Goal: Navigation & Orientation: Find specific page/section

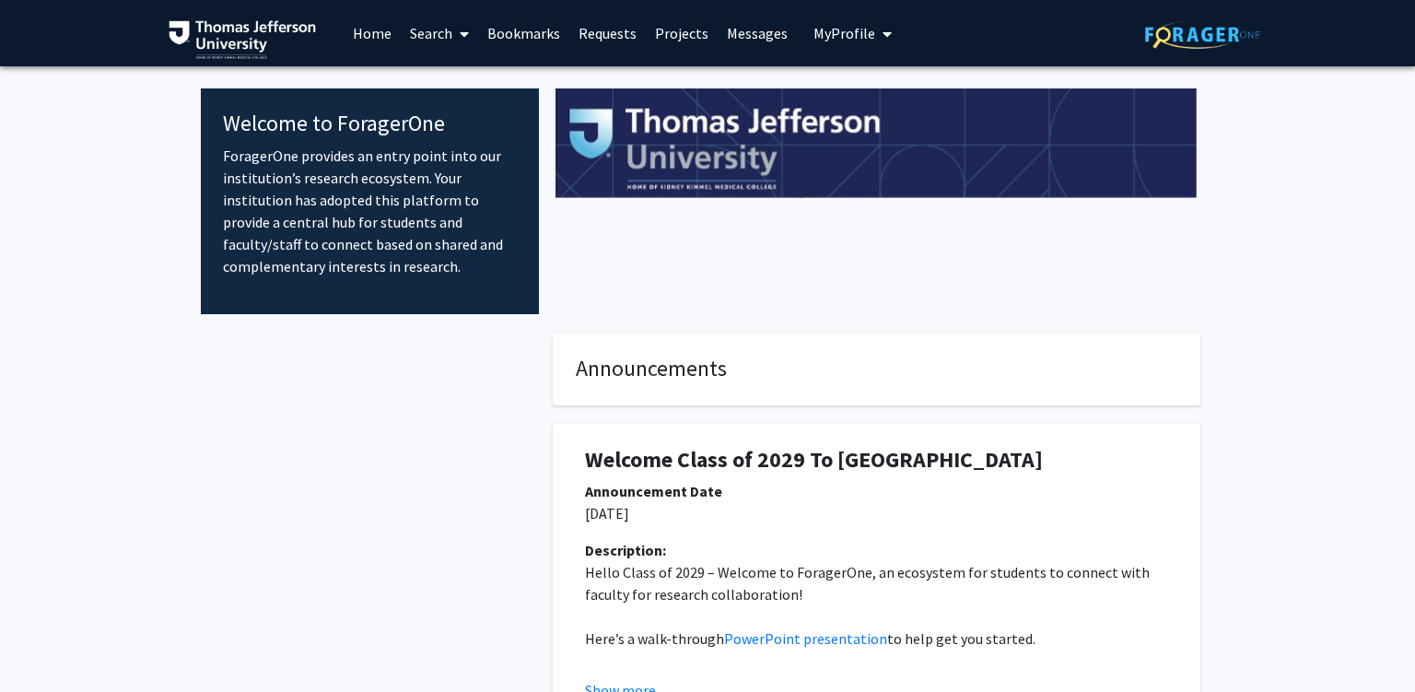
click at [722, 40] on link "Messages" at bounding box center [757, 33] width 79 height 65
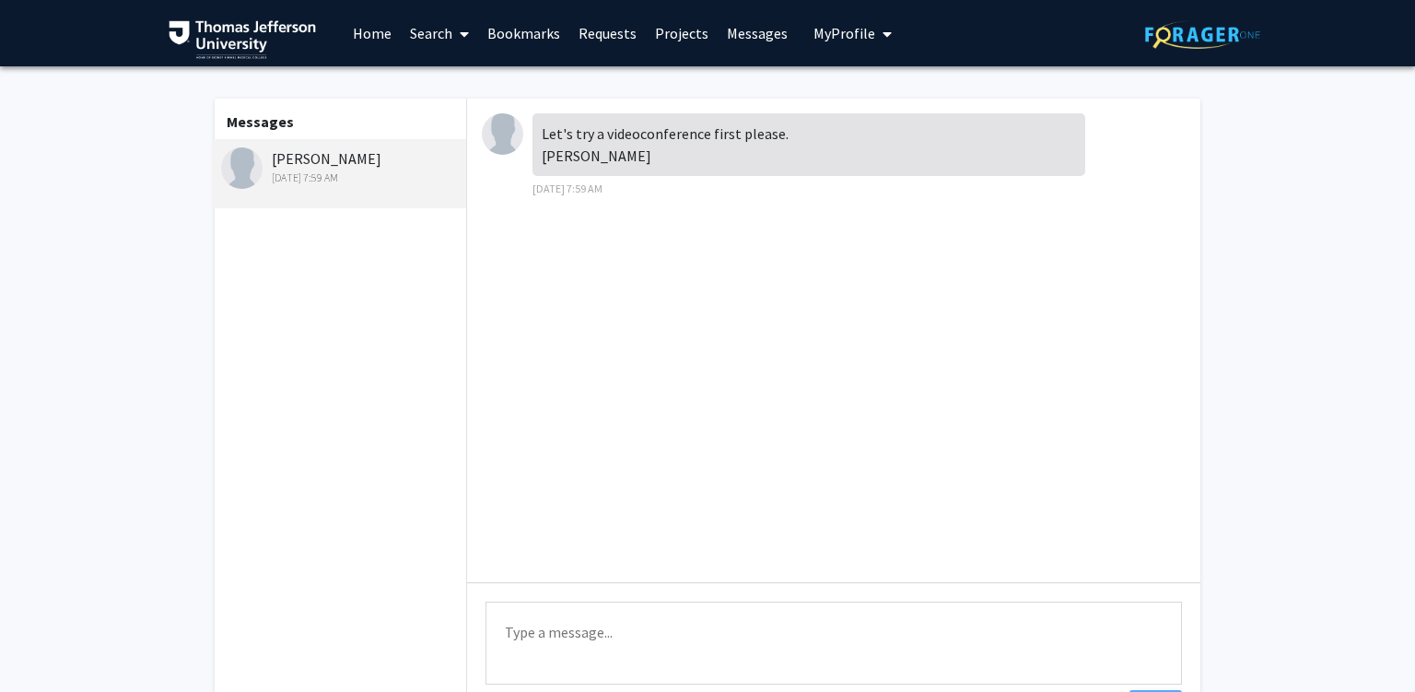
click at [639, 135] on div "Let's try a videoconference first please. [PERSON_NAME]" at bounding box center [809, 144] width 553 height 63
click at [739, 135] on div "Let's try a videoconference first please. [PERSON_NAME]" at bounding box center [809, 144] width 553 height 63
click at [634, 135] on div "Let's try a videoconference first please. [PERSON_NAME]" at bounding box center [809, 144] width 553 height 63
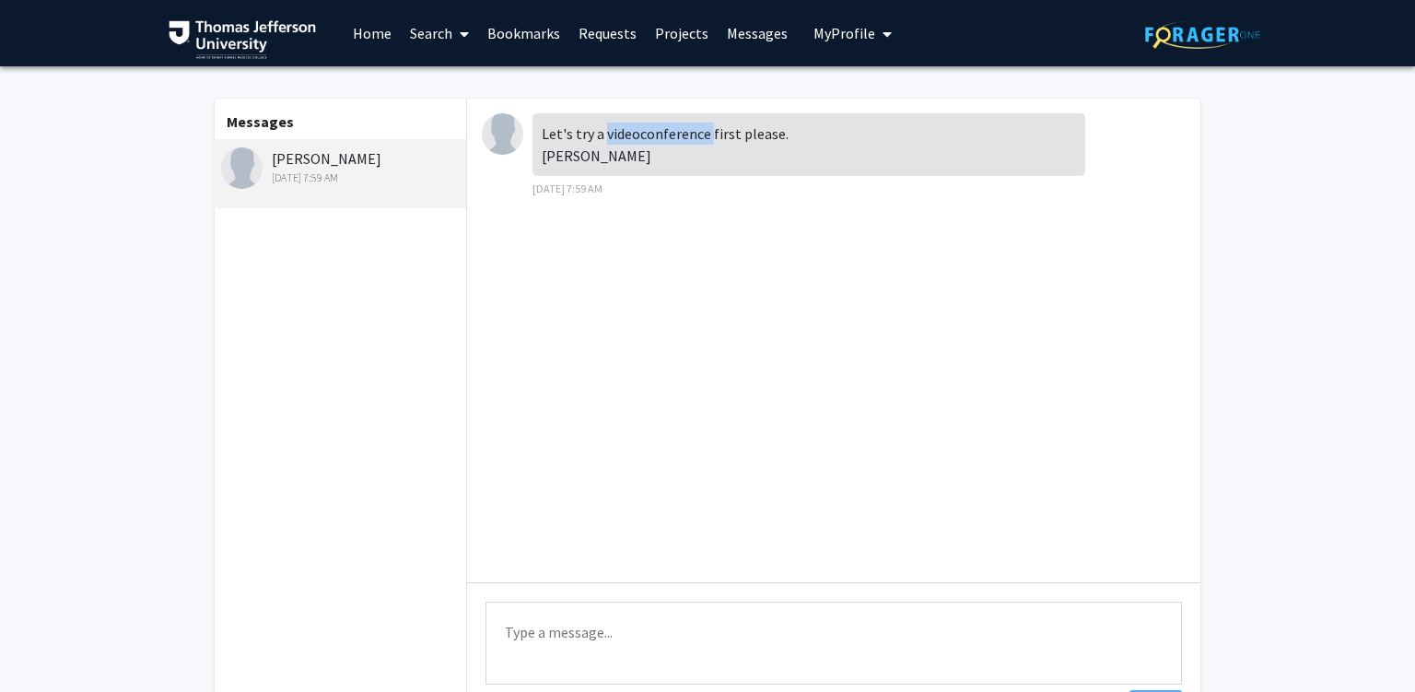
click at [634, 135] on div "Let's try a videoconference first please. [PERSON_NAME]" at bounding box center [809, 144] width 553 height 63
click at [736, 139] on div "Let's try a videoconference first please. [PERSON_NAME]" at bounding box center [809, 144] width 553 height 63
drag, startPoint x: 736, startPoint y: 139, endPoint x: 768, endPoint y: 135, distance: 31.5
click at [761, 136] on div "Let's try a videoconference first please. [PERSON_NAME]" at bounding box center [809, 144] width 553 height 63
click at [809, 131] on div "Let's try a videoconference first please. [PERSON_NAME]" at bounding box center [809, 144] width 553 height 63
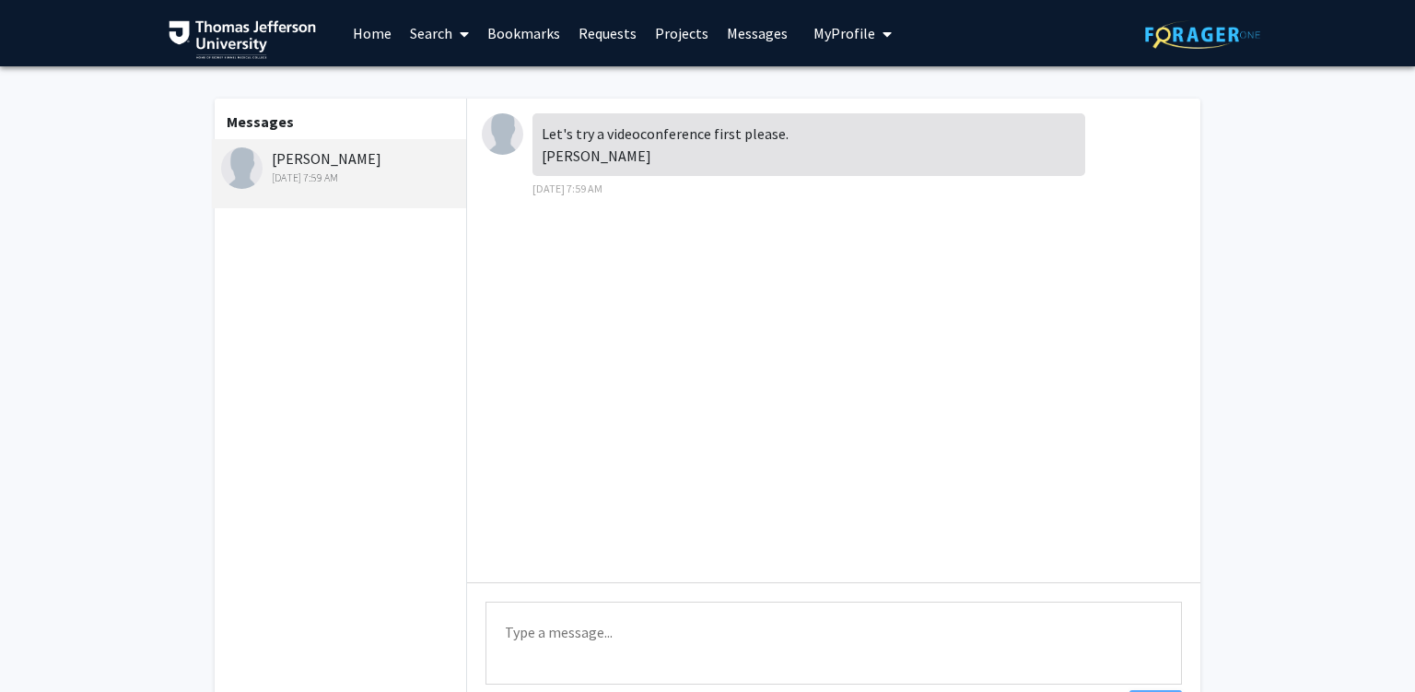
click at [676, 40] on link "Projects" at bounding box center [682, 33] width 72 height 65
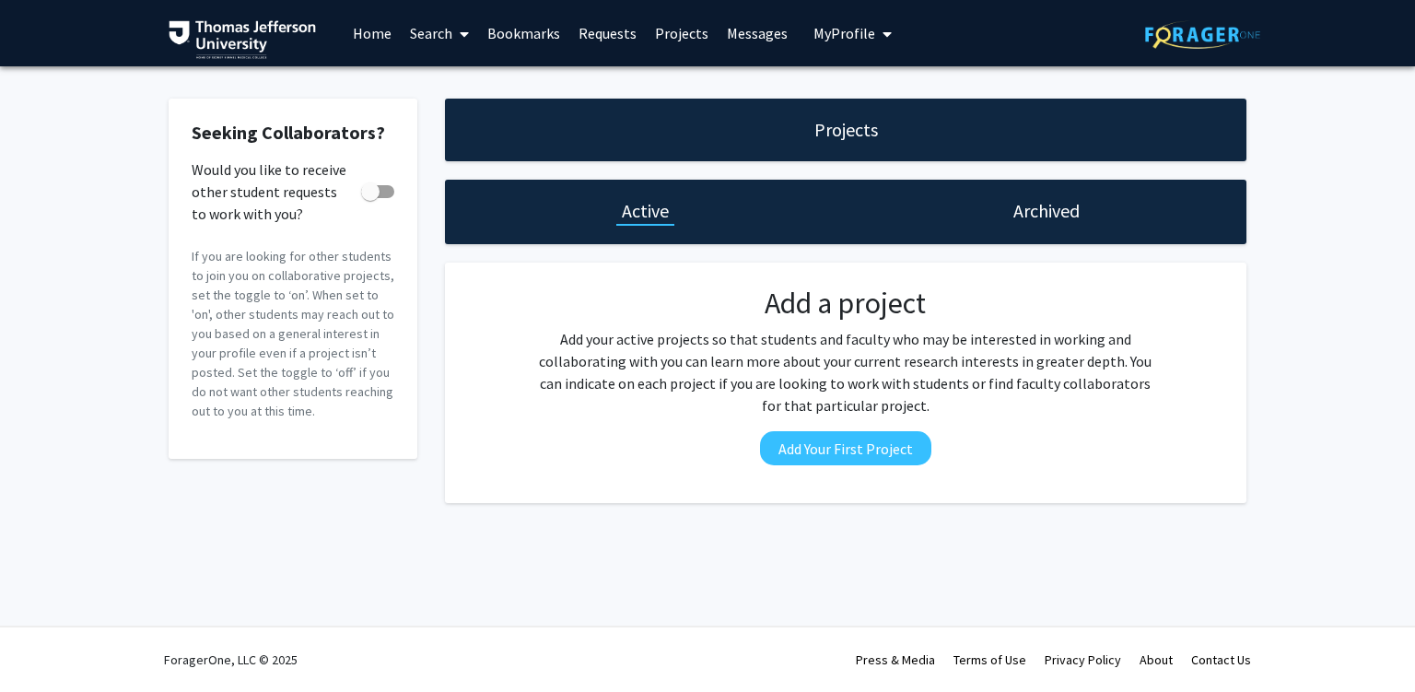
click at [630, 28] on link "Requests" at bounding box center [607, 33] width 76 height 65
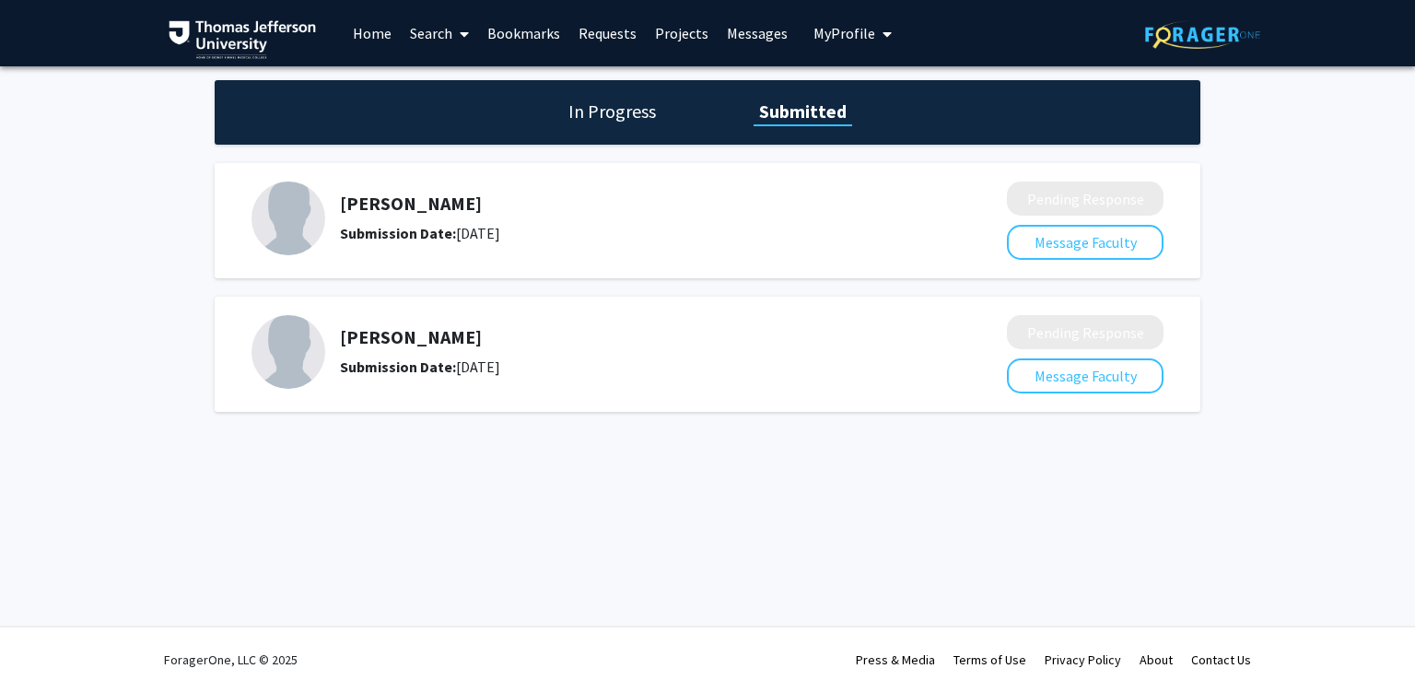
click at [490, 28] on link "Bookmarks" at bounding box center [523, 33] width 91 height 65
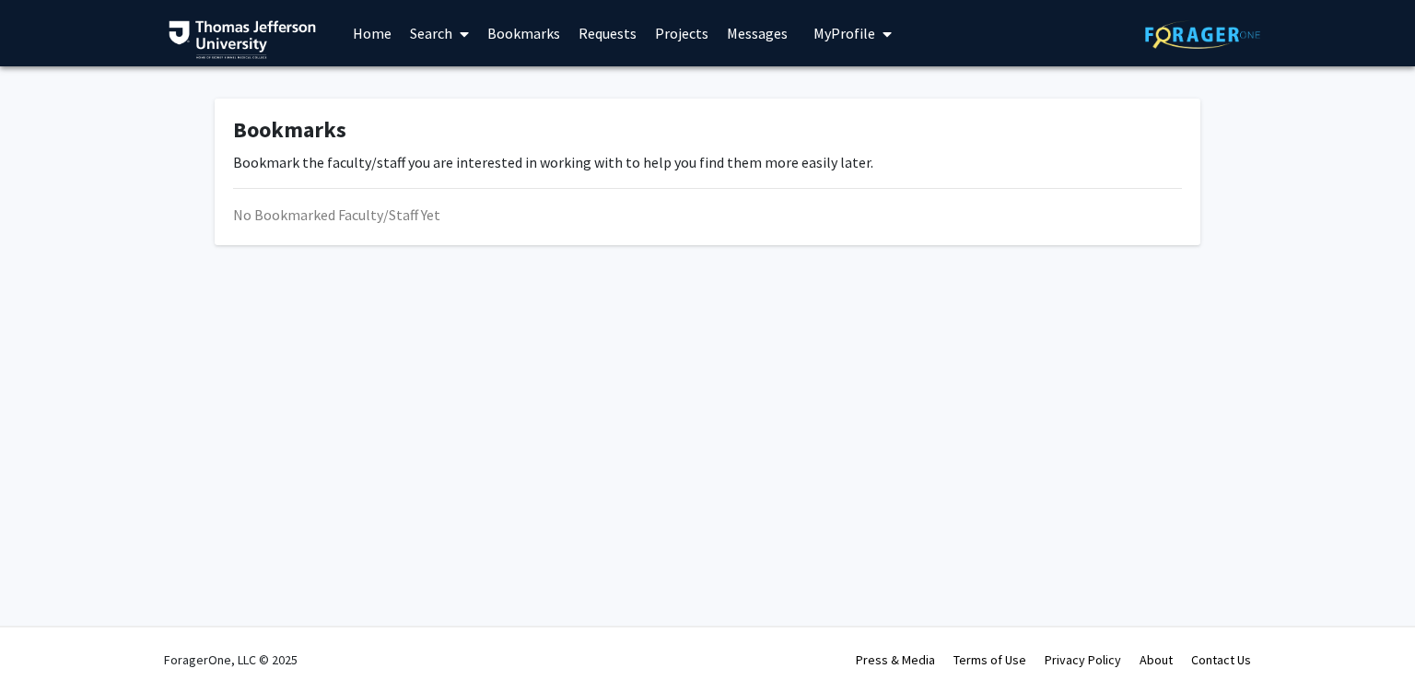
click at [861, 26] on span "My Profile" at bounding box center [845, 33] width 62 height 18
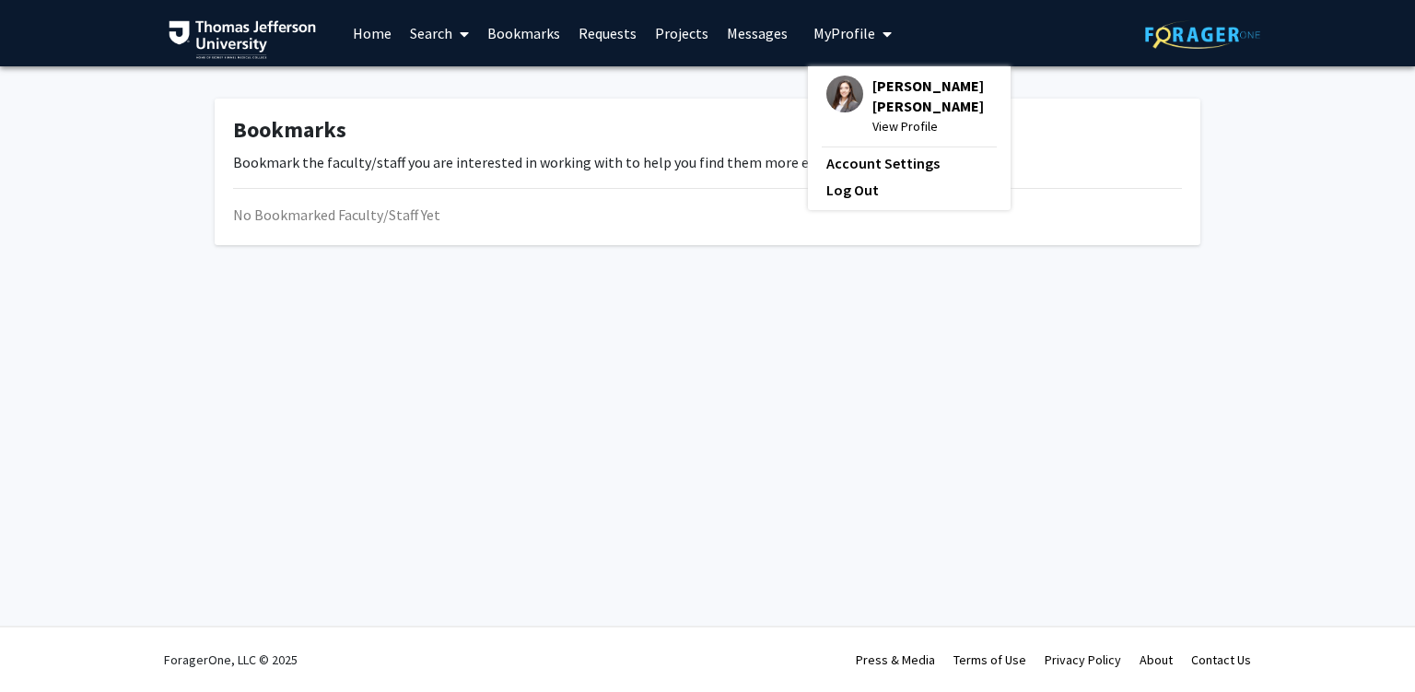
click at [386, 35] on link "Home" at bounding box center [372, 33] width 57 height 65
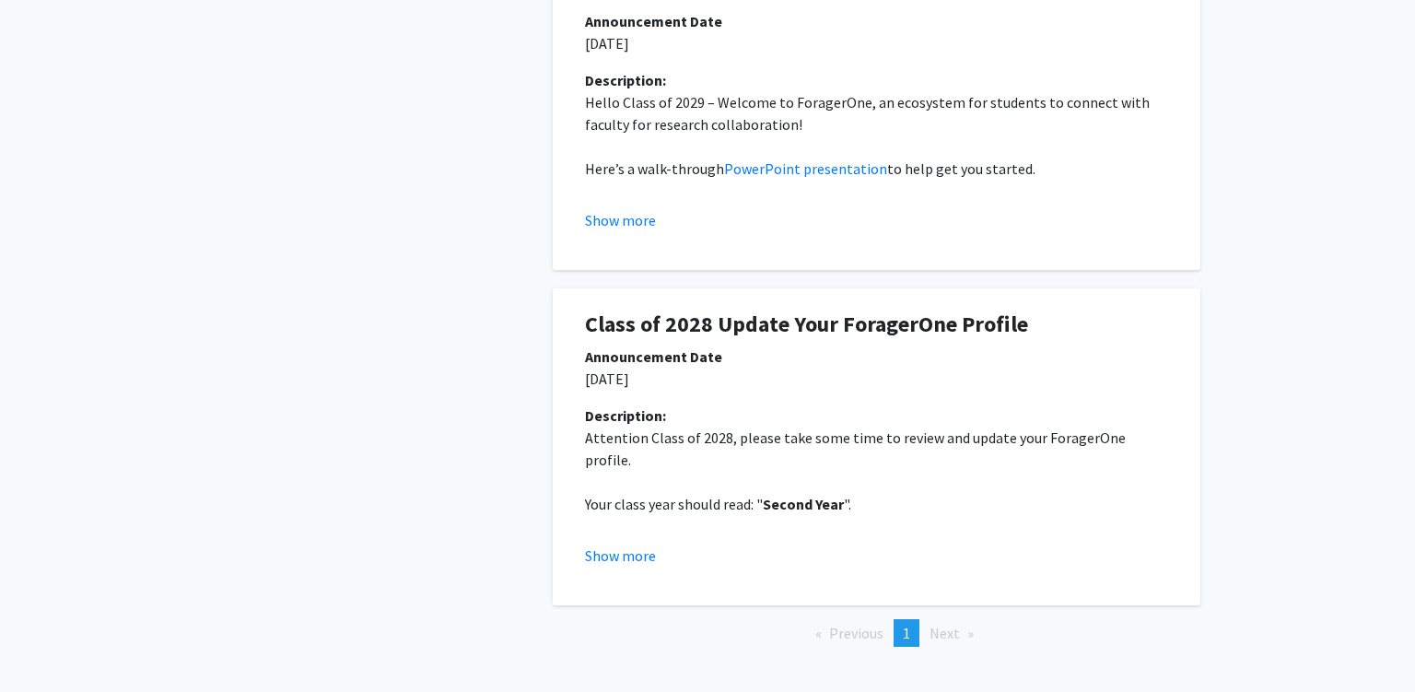
scroll to position [538, 0]
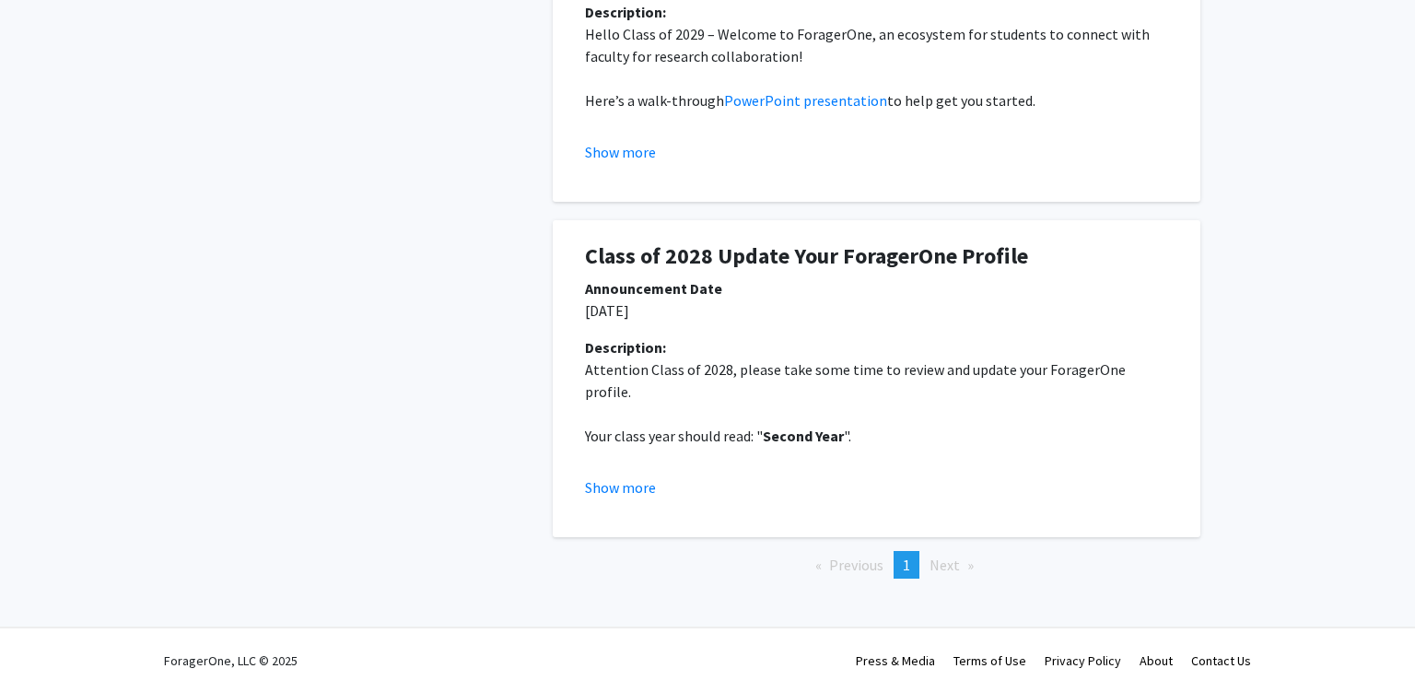
click at [782, 427] on strong "Second Year" at bounding box center [803, 436] width 81 height 18
drag, startPoint x: 782, startPoint y: 414, endPoint x: 826, endPoint y: 418, distance: 43.6
click at [826, 427] on strong "Second Year" at bounding box center [803, 436] width 81 height 18
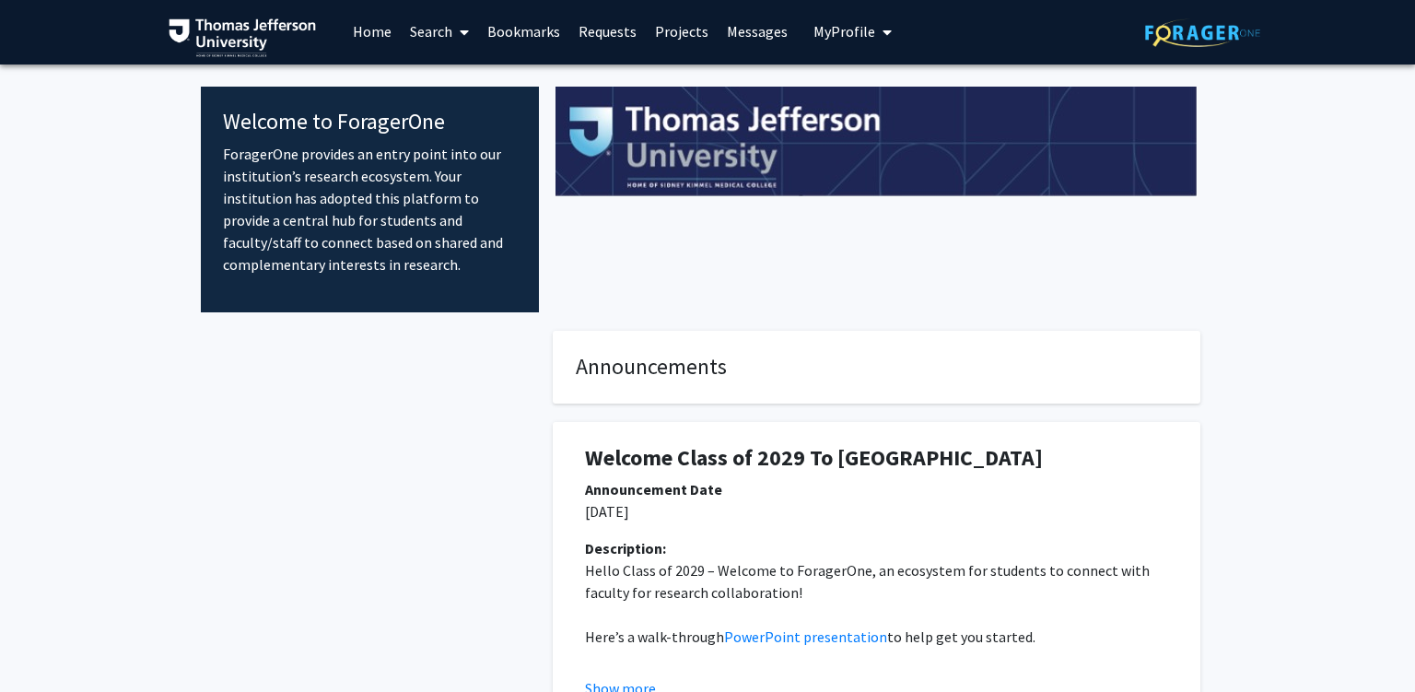
scroll to position [0, 0]
